Goal: Information Seeking & Learning: Learn about a topic

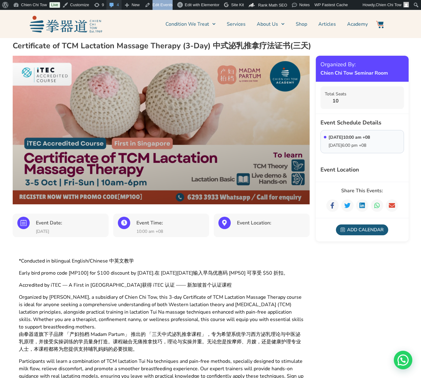
scroll to position [9, 0]
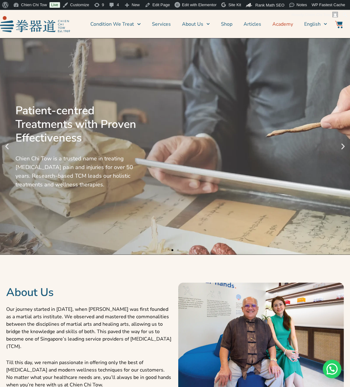
click at [279, 23] on link "Academy" at bounding box center [282, 23] width 21 height 15
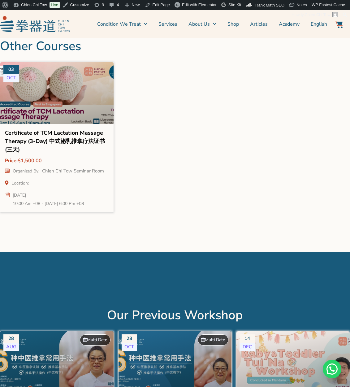
scroll to position [778, 0]
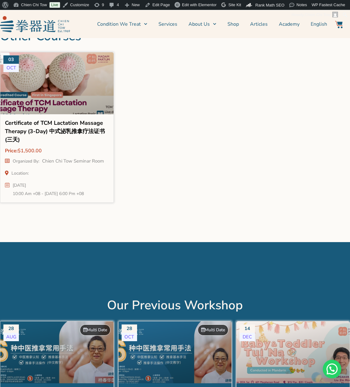
click at [35, 97] on div at bounding box center [57, 88] width 124 height 78
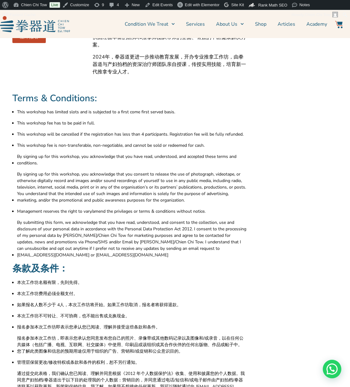
scroll to position [2104, 0]
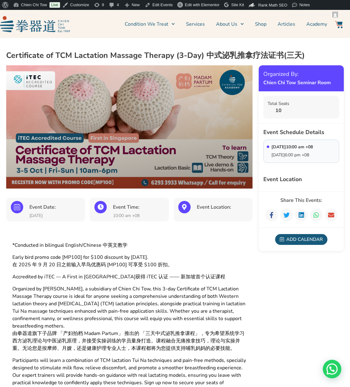
scroll to position [50, 0]
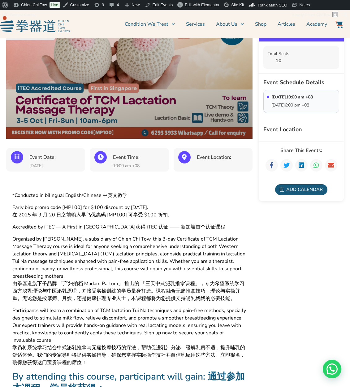
click at [81, 237] on span "Organized by [PERSON_NAME], a subsidiary of Chien Chi Tow, this 3-day Certifica…" at bounding box center [129, 257] width 234 height 45
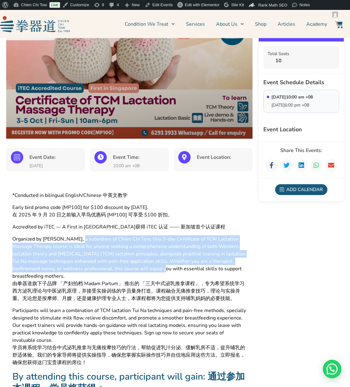
drag, startPoint x: 81, startPoint y: 237, endPoint x: 156, endPoint y: 264, distance: 79.0
click at [156, 264] on span "Organized by [PERSON_NAME], a subsidiary of Chien Chi Tow, this 3-day Certifica…" at bounding box center [129, 257] width 234 height 45
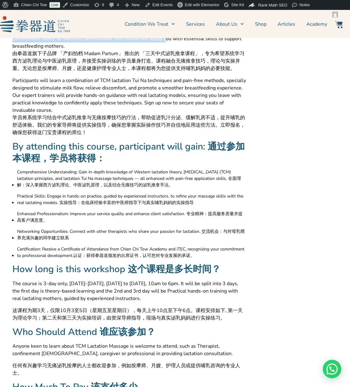
scroll to position [409, 0]
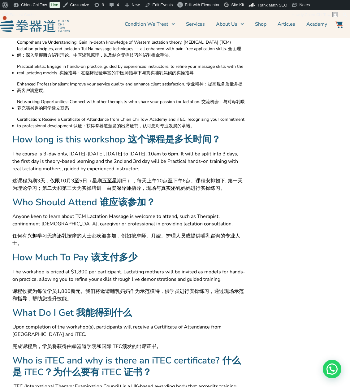
drag, startPoint x: 106, startPoint y: 252, endPoint x: 156, endPoint y: 90, distance: 169.6
click at [106, 252] on h2 "How Much To Pay 该支付多少" at bounding box center [129, 258] width 234 height 12
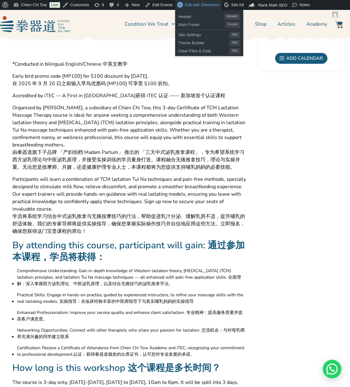
scroll to position [180, 0]
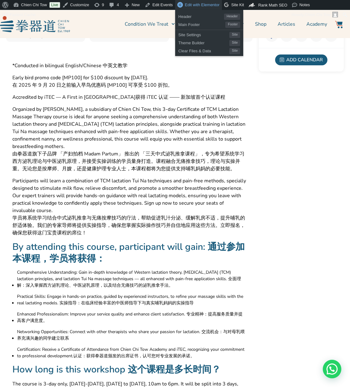
click at [190, 6] on span "Edit with Elementor" at bounding box center [202, 4] width 35 height 5
